Goal: Task Accomplishment & Management: Manage account settings

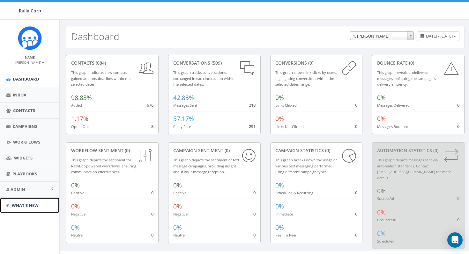
click at [29, 206] on span "What's New" at bounding box center [25, 206] width 27 height 6
click at [19, 191] on span "Admin" at bounding box center [18, 190] width 15 height 6
click at [25, 206] on link "Accounts" at bounding box center [29, 204] width 59 height 12
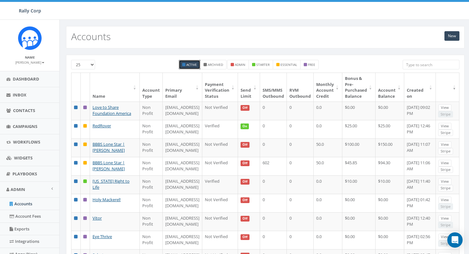
click at [431, 64] on input "search" at bounding box center [430, 65] width 57 height 10
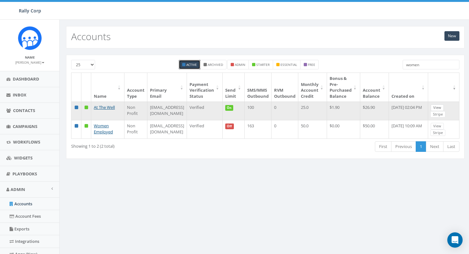
type input "women"
click at [443, 109] on link "View" at bounding box center [437, 108] width 13 height 7
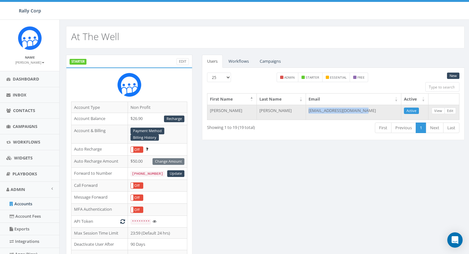
drag, startPoint x: 367, startPoint y: 110, endPoint x: 310, endPoint y: 111, distance: 57.1
click at [310, 111] on td "info@womenatthewellco.com" at bounding box center [353, 112] width 95 height 15
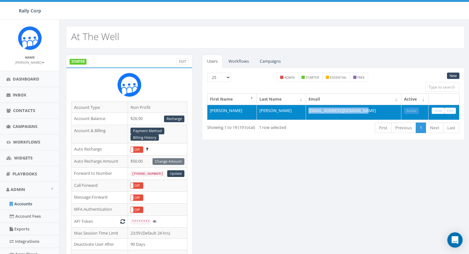
copy td "info@womenatthewellco.com"
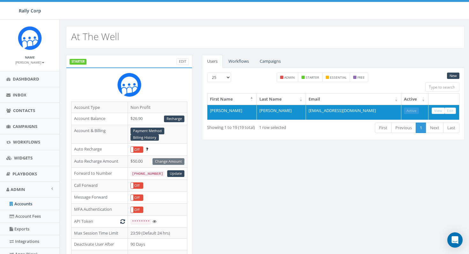
click at [303, 151] on div "STARTER Edit Account Type Non Profit Account Balance $26.90 Recharge Account & …" at bounding box center [265, 254] width 408 height 398
click at [31, 203] on link "Accounts" at bounding box center [29, 204] width 59 height 12
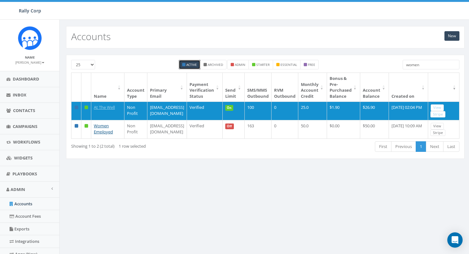
click at [423, 67] on input "women" at bounding box center [430, 65] width 57 height 10
paste input "[EMAIL_ADDRESS][DOMAIN_NAME]"
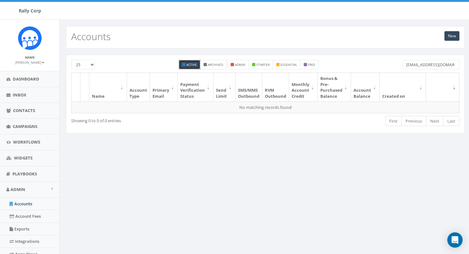
click at [407, 65] on input "[EMAIL_ADDRESS][DOMAIN_NAME]" at bounding box center [430, 65] width 57 height 10
click at [407, 65] on input "diamond.zulauf5@orimi.co" at bounding box center [430, 65] width 57 height 10
paste input "etha_nader98@dpvmx.com"
click at [407, 66] on input "etha_nader98@dpvmx.com" at bounding box center [430, 65] width 57 height 10
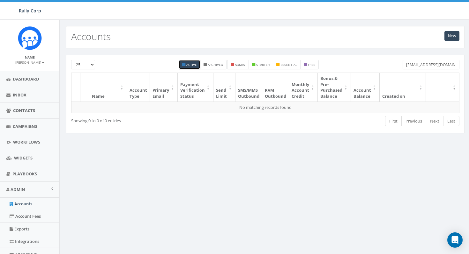
click at [407, 66] on input "etha_nader98@dpvmx.com" at bounding box center [430, 65] width 57 height 10
paste input "arctrl@paycllct"
click at [443, 65] on input "arctrl@paycllct.com" at bounding box center [430, 65] width 57 height 10
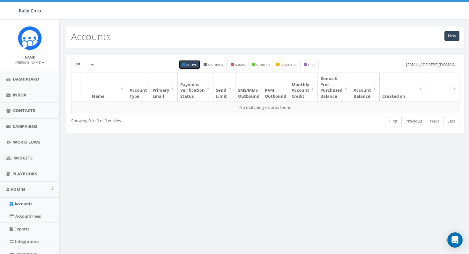
click at [443, 65] on input "arctrl@paycllct.com" at bounding box center [430, 65] width 57 height 10
paste input "bulah_mraz@dpvmx"
click at [406, 64] on input "bulah_mraz@dpvmx.com" at bounding box center [430, 65] width 57 height 10
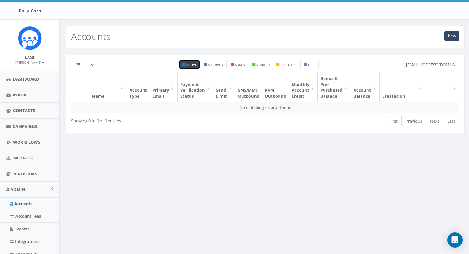
paste input "team@info.digitalocean"
click at [407, 64] on input "team@info.digitalocean.com" at bounding box center [430, 65] width 57 height 10
paste input "nrvijay@gmail"
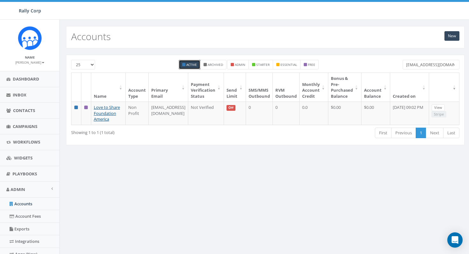
type input "[EMAIL_ADDRESS][DOMAIN_NAME]"
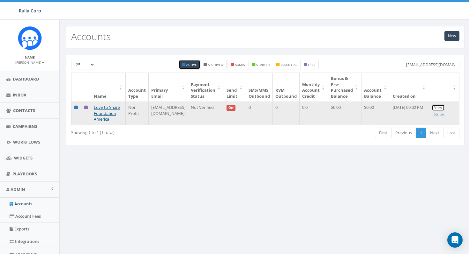
click at [436, 108] on link "View" at bounding box center [437, 108] width 13 height 7
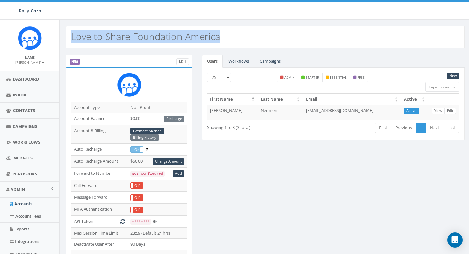
drag, startPoint x: 72, startPoint y: 37, endPoint x: 221, endPoint y: 39, distance: 149.3
click at [221, 39] on div "Love to Share Foundation America" at bounding box center [265, 37] width 398 height 22
copy h2 "Love to Share Foundation America"
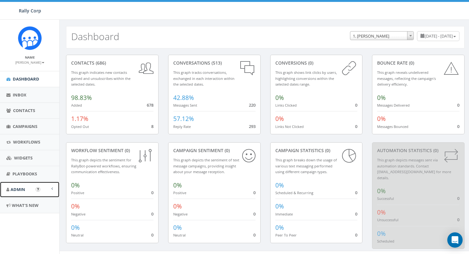
click at [17, 190] on span "Admin" at bounding box center [18, 190] width 15 height 6
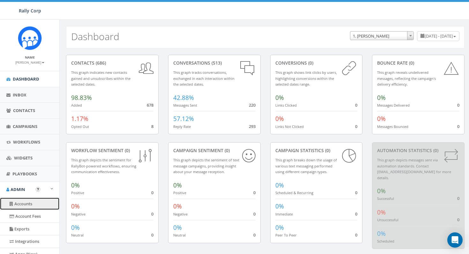
click at [25, 203] on link "Accounts" at bounding box center [29, 204] width 59 height 12
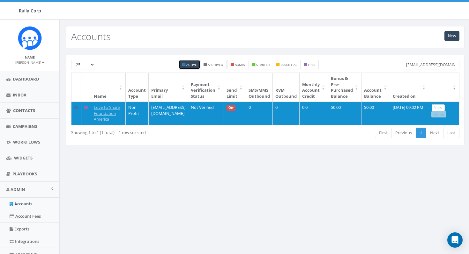
click at [443, 64] on input "nrvijay@gmail.com" at bounding box center [430, 65] width 57 height 10
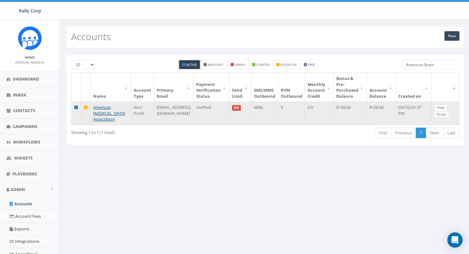
type input "American Brain"
click at [438, 108] on link "View" at bounding box center [440, 108] width 13 height 7
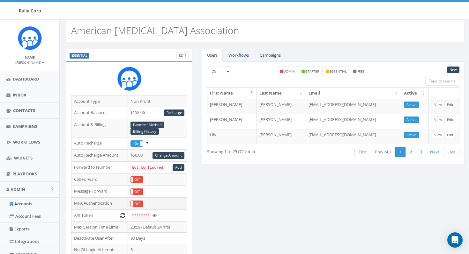
scroll to position [5, 0]
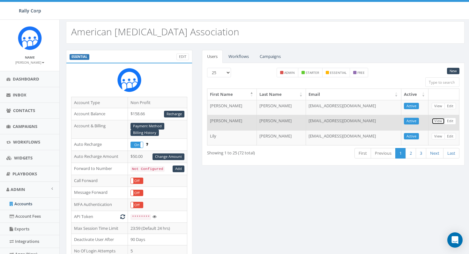
click at [439, 121] on link "View" at bounding box center [437, 121] width 13 height 7
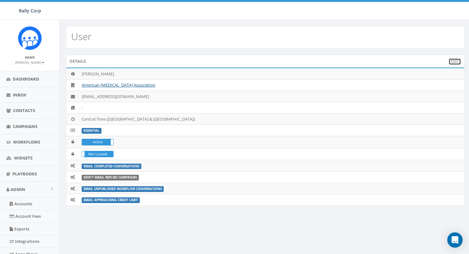
click at [455, 60] on link "Edit" at bounding box center [454, 61] width 12 height 7
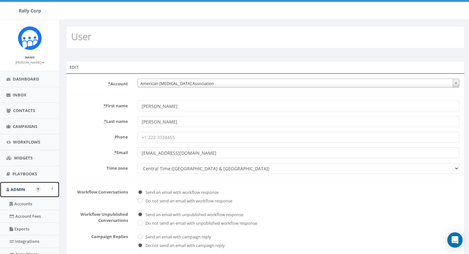
click at [28, 190] on link "Admin" at bounding box center [29, 190] width 59 height 16
click at [29, 202] on link "Accounts" at bounding box center [29, 204] width 59 height 12
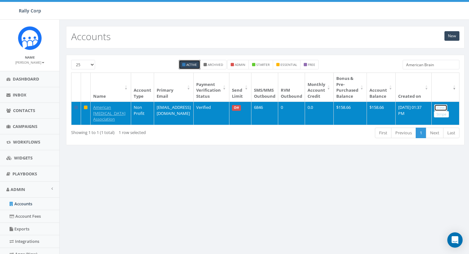
click at [439, 107] on link "View" at bounding box center [440, 108] width 13 height 7
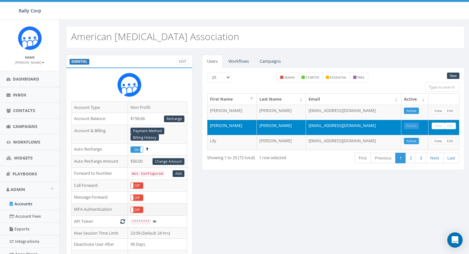
scroll to position [97, 0]
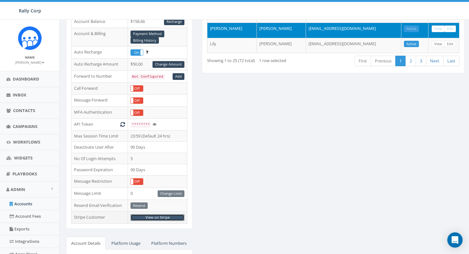
click at [159, 217] on link "View on Stripe" at bounding box center [157, 218] width 54 height 7
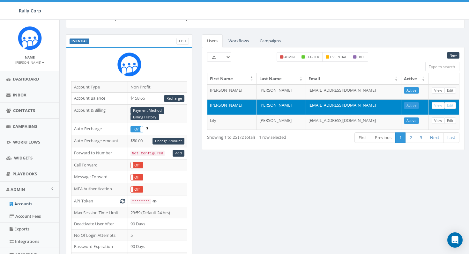
scroll to position [0, 0]
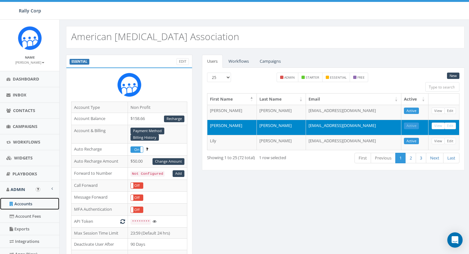
click at [28, 206] on link "Accounts" at bounding box center [29, 204] width 59 height 12
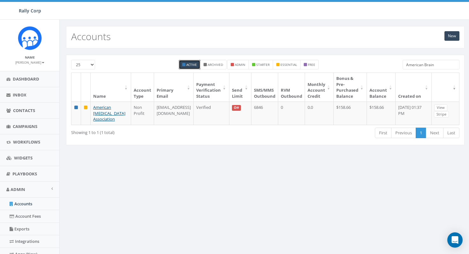
click at [440, 64] on input "American Brain" at bounding box center [430, 65] width 57 height 10
paste input "[PERSON_NAME][EMAIL_ADDRESS][DOMAIN_NAME]"
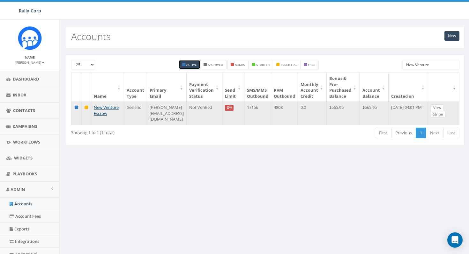
type input "New Venture"
click at [444, 107] on link "View" at bounding box center [437, 108] width 13 height 7
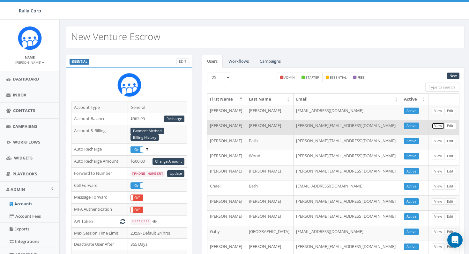
click at [438, 126] on link "View" at bounding box center [437, 126] width 13 height 7
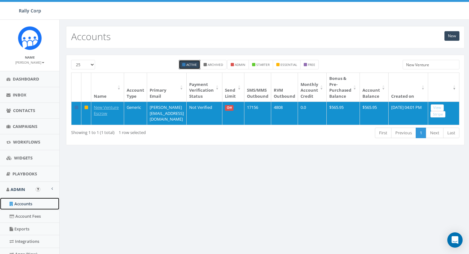
click at [35, 203] on link "Accounts" at bounding box center [29, 204] width 59 height 12
click at [434, 66] on input "New Venture" at bounding box center [430, 65] width 57 height 10
